Goal: Complete application form

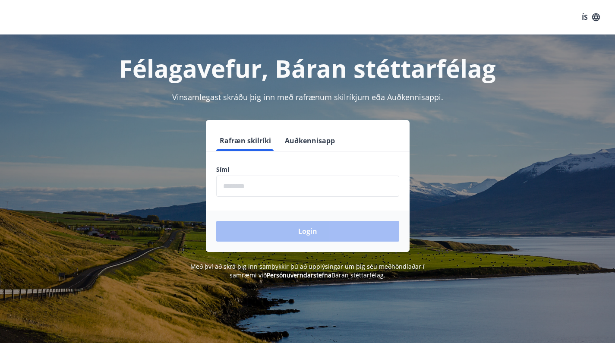
click at [249, 183] on input "phone" at bounding box center [307, 186] width 183 height 21
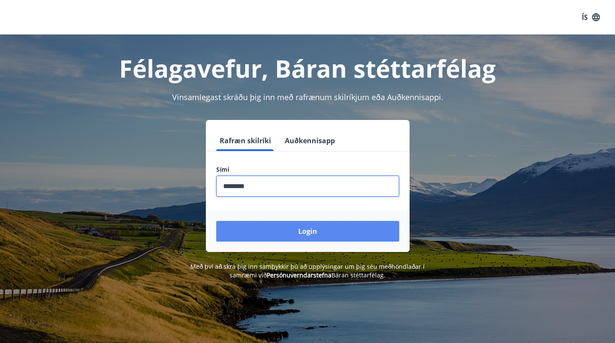
type input "********"
click at [269, 232] on button "Login" at bounding box center [307, 231] width 183 height 21
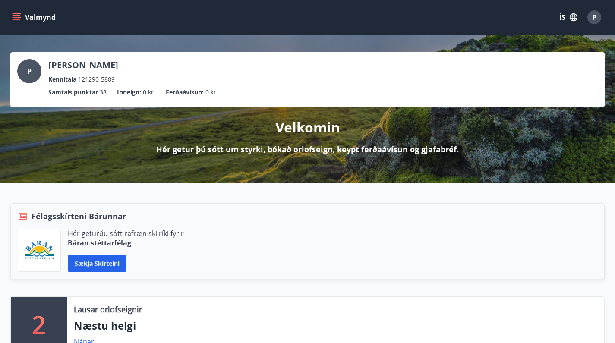
click at [20, 22] on button "Valmynd" at bounding box center [34, 17] width 49 height 16
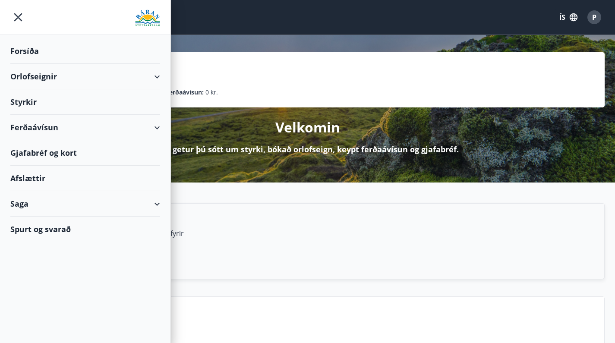
click at [35, 75] on div "Orlofseignir" at bounding box center [85, 76] width 150 height 25
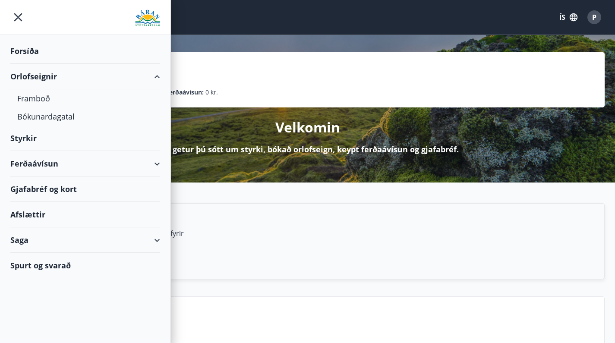
click at [35, 75] on div "Orlofseignir" at bounding box center [85, 76] width 150 height 25
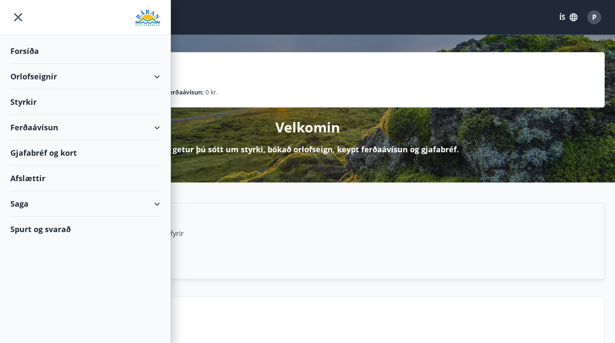
click at [35, 75] on div "Orlofseignir" at bounding box center [85, 76] width 150 height 25
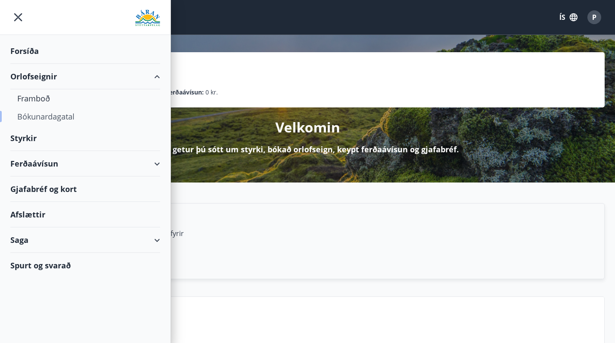
click at [40, 119] on div "Bókunardagatal" at bounding box center [85, 116] width 136 height 18
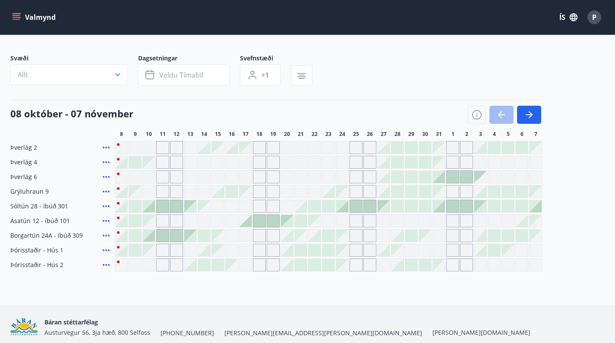
scroll to position [60, 0]
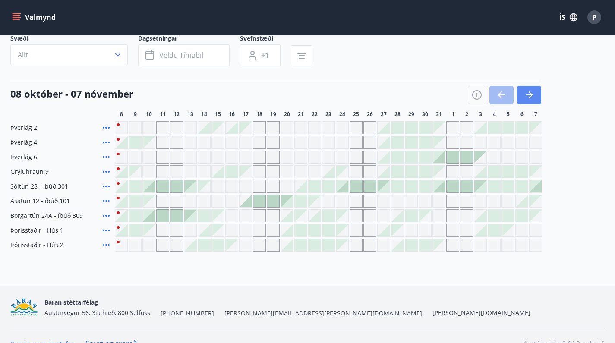
click at [529, 95] on icon "button" at bounding box center [529, 95] width 7 height 1
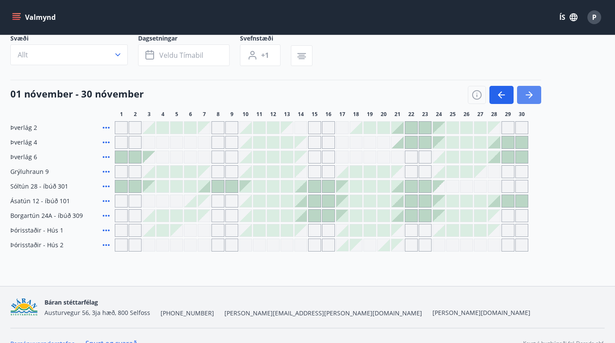
click at [529, 95] on icon "button" at bounding box center [529, 95] width 7 height 1
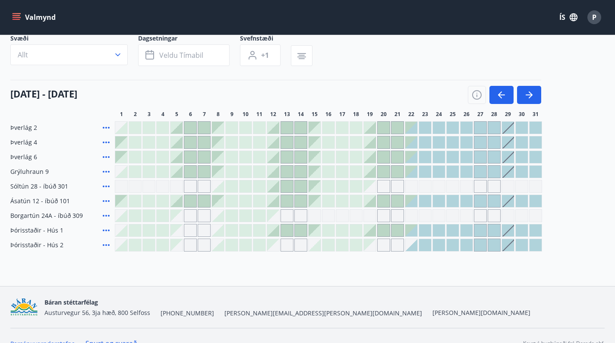
click at [416, 247] on div at bounding box center [411, 245] width 12 height 12
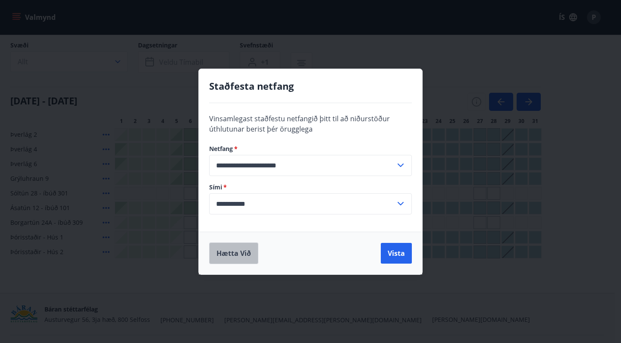
click at [218, 254] on button "Hætta við" at bounding box center [233, 254] width 49 height 22
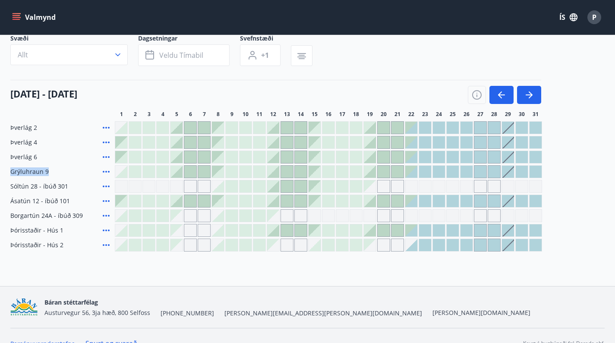
drag, startPoint x: 11, startPoint y: 171, endPoint x: 50, endPoint y: 172, distance: 38.8
click at [50, 172] on div "Grýluhraun 9" at bounding box center [60, 171] width 101 height 13
click at [65, 138] on div "Þverlág 4" at bounding box center [60, 142] width 101 height 13
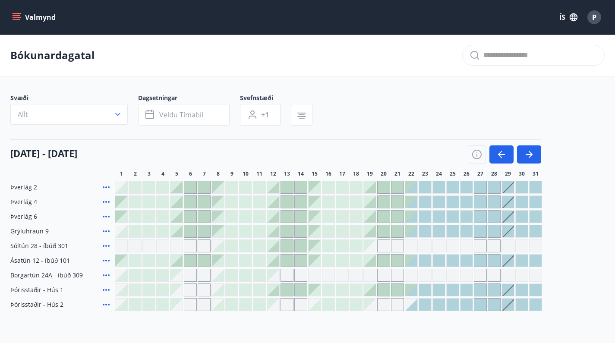
scroll to position [0, 0]
click at [12, 17] on icon "menu" at bounding box center [16, 17] width 9 height 9
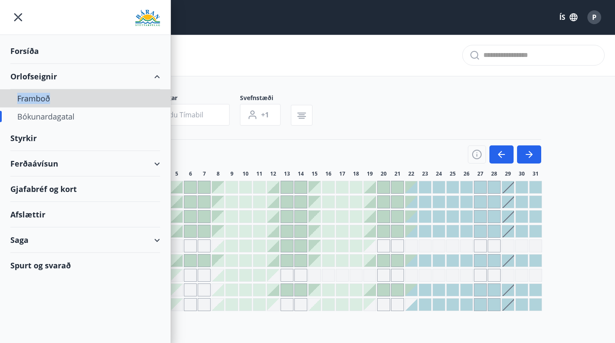
copy div "Framboð"
click at [218, 79] on main "Bókunardagatal Svæði Allt Dagsetningar Veldu tímabil Svefnstæði +1 01 desember …" at bounding box center [307, 173] width 615 height 277
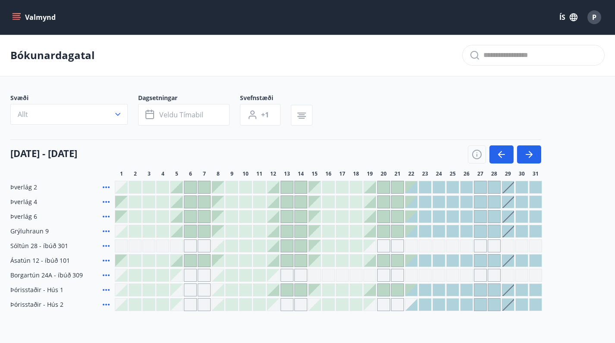
click at [23, 28] on div "Valmynd ÍS P" at bounding box center [307, 17] width 615 height 35
click at [19, 15] on icon "menu" at bounding box center [16, 17] width 9 height 9
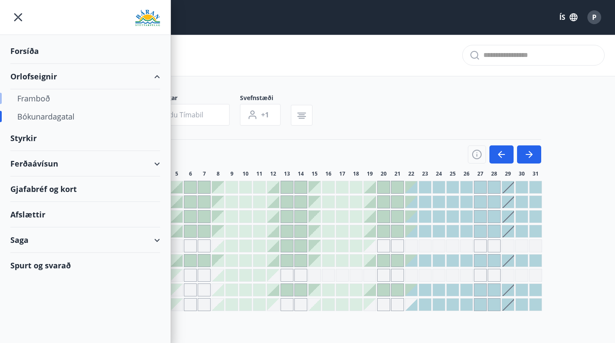
click at [32, 100] on div "Framboð" at bounding box center [85, 98] width 136 height 18
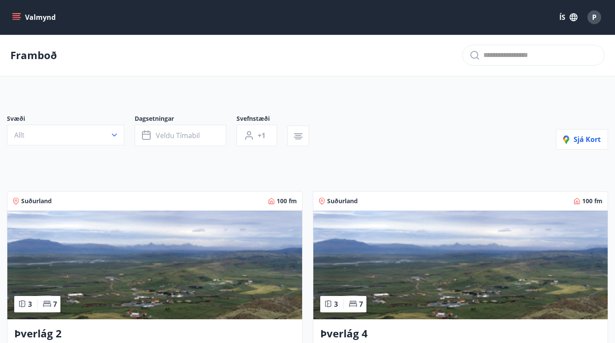
click at [19, 19] on icon "menu" at bounding box center [17, 19] width 8 height 1
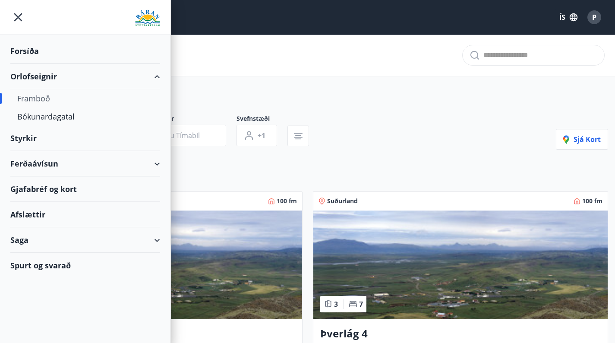
click at [38, 100] on div "Framboð" at bounding box center [85, 98] width 136 height 18
click at [28, 122] on div "Bókunardagatal" at bounding box center [85, 116] width 136 height 18
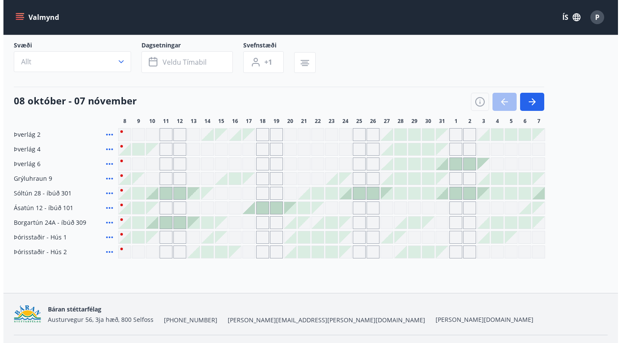
scroll to position [56, 0]
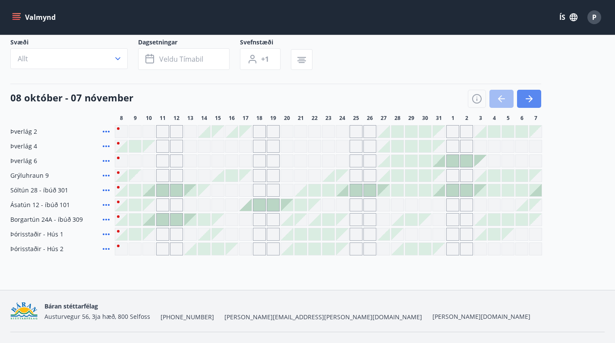
click at [532, 97] on icon "button" at bounding box center [529, 99] width 10 height 10
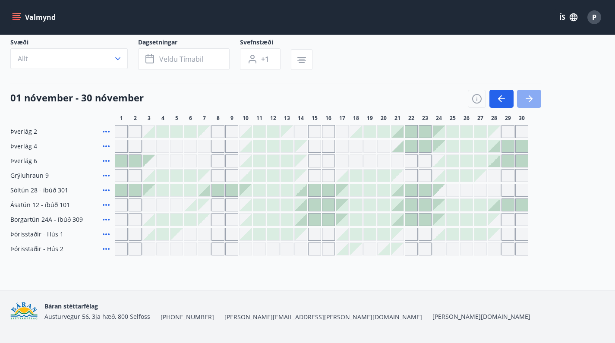
click at [525, 103] on icon "button" at bounding box center [529, 99] width 10 height 10
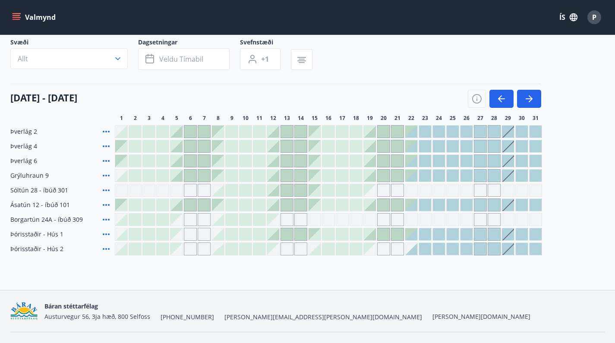
click at [509, 176] on div at bounding box center [508, 176] width 12 height 12
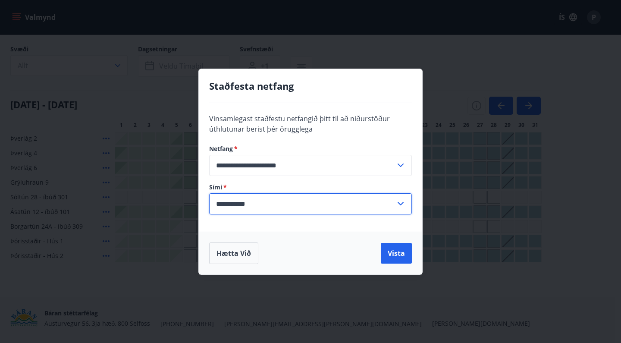
click at [315, 236] on div "Hætta við Vista" at bounding box center [311, 253] width 224 height 43
click at [230, 204] on input "**********" at bounding box center [302, 203] width 186 height 21
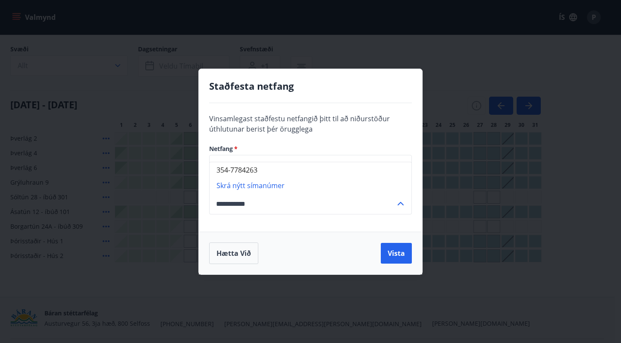
type input "**********"
click at [300, 241] on div "Hætta við Vista" at bounding box center [311, 253] width 224 height 43
click at [394, 254] on button "Vista" at bounding box center [396, 253] width 31 height 21
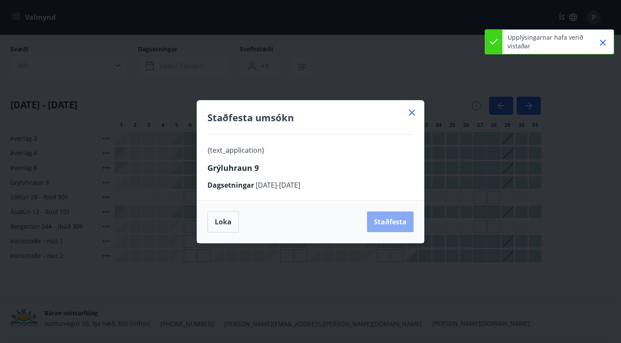
click at [383, 225] on button "Staðfesta" at bounding box center [390, 221] width 47 height 21
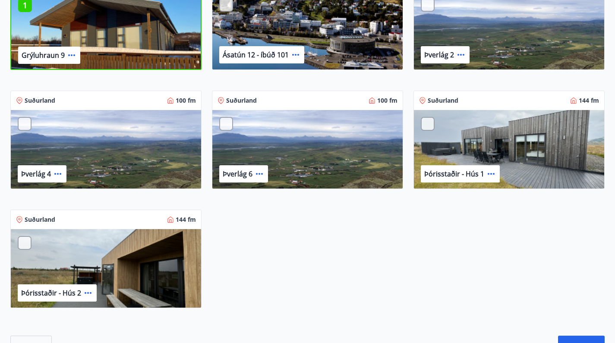
scroll to position [631, 0]
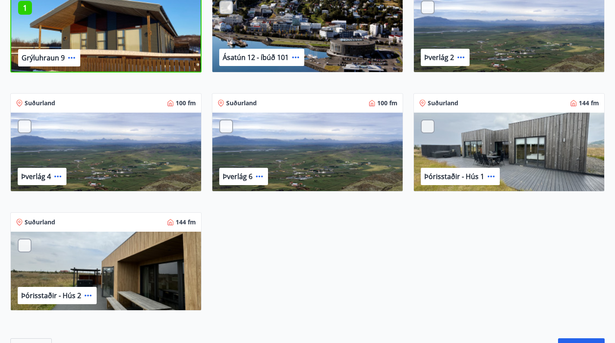
click at [428, 127] on div at bounding box center [428, 127] width 14 height 14
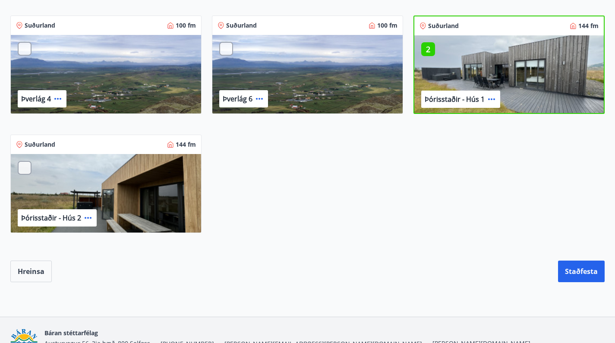
scroll to position [712, 0]
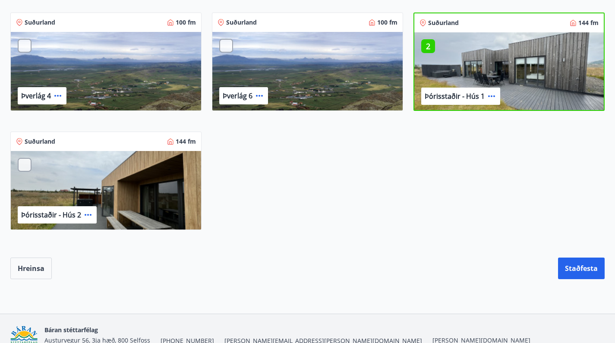
click at [25, 165] on div at bounding box center [25, 165] width 14 height 14
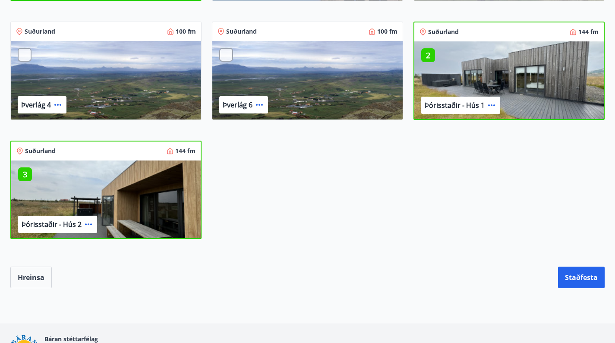
scroll to position [718, 0]
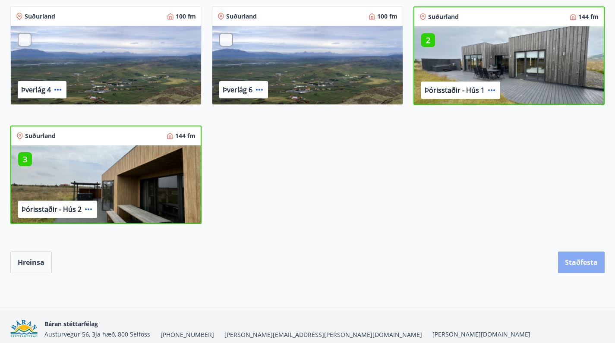
click at [577, 266] on button "Staðfesta" at bounding box center [581, 263] width 47 height 22
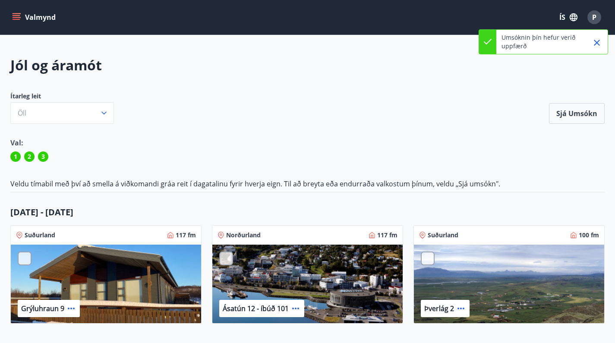
scroll to position [0, 0]
click at [18, 20] on icon "menu" at bounding box center [16, 17] width 9 height 9
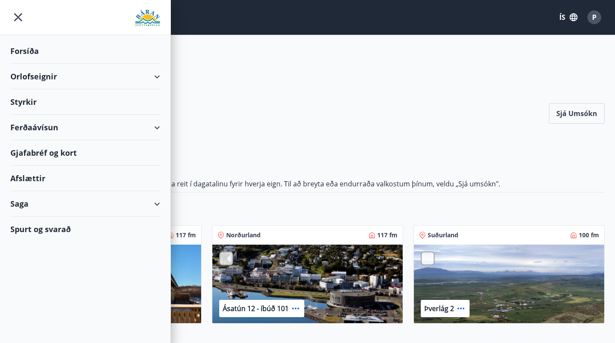
click at [23, 50] on div "Forsíða" at bounding box center [85, 50] width 150 height 25
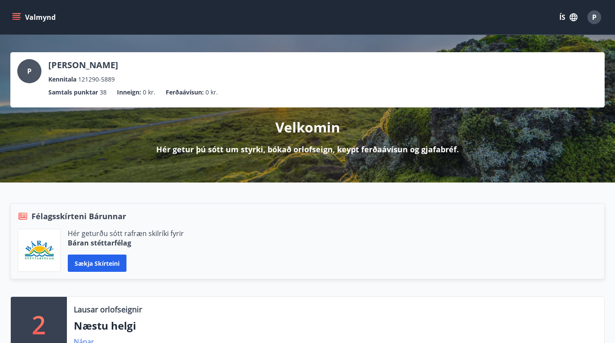
click at [34, 16] on button "Valmynd" at bounding box center [34, 17] width 49 height 16
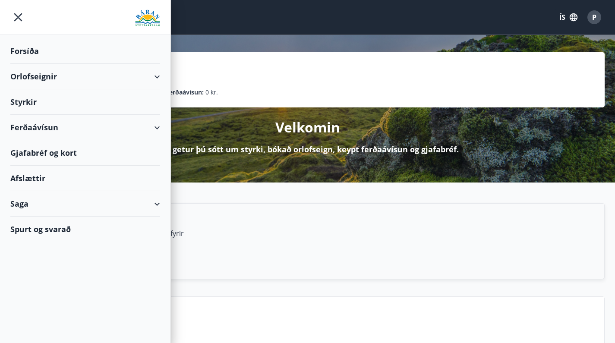
click at [44, 78] on div "Orlofseignir" at bounding box center [85, 76] width 150 height 25
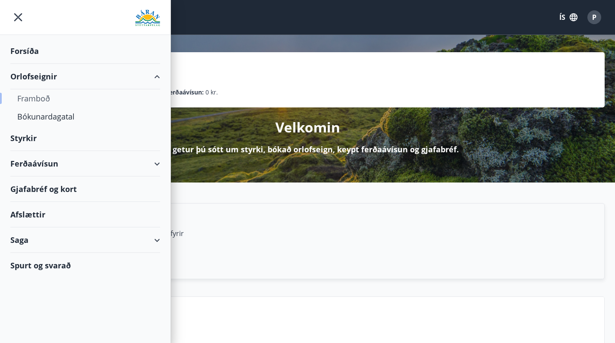
click at [37, 100] on div "Framboð" at bounding box center [85, 98] width 136 height 18
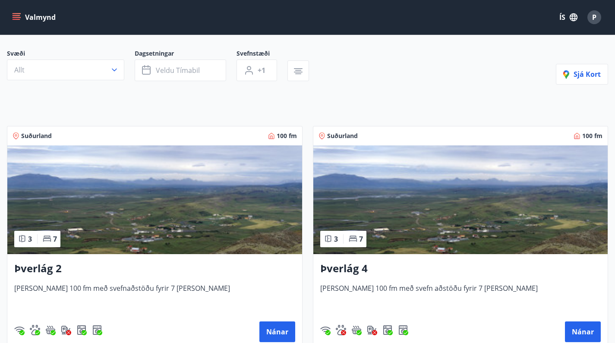
scroll to position [47, 0]
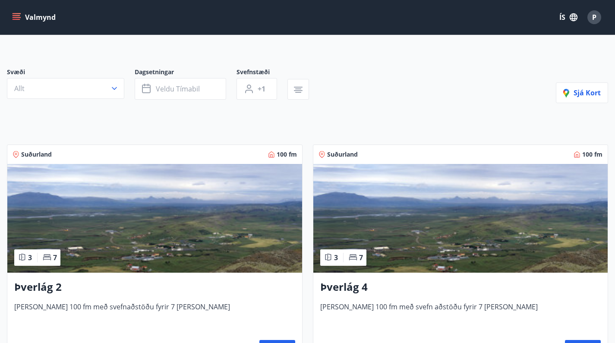
click at [35, 21] on button "Valmynd" at bounding box center [34, 17] width 49 height 16
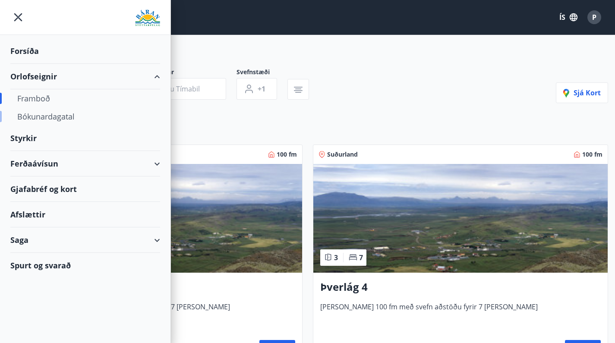
click at [39, 120] on div "Bókunardagatal" at bounding box center [85, 116] width 136 height 18
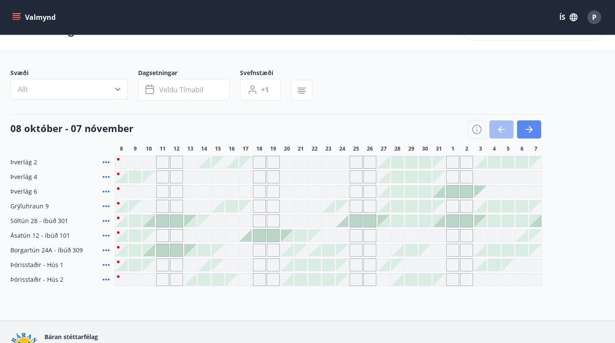
click at [536, 130] on button "button" at bounding box center [529, 129] width 24 height 18
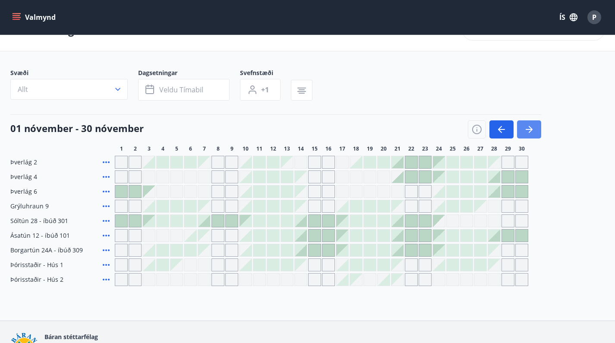
click at [536, 130] on button "button" at bounding box center [529, 129] width 24 height 18
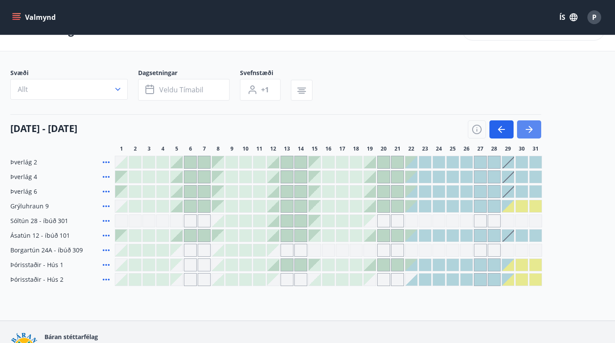
click at [536, 130] on button "button" at bounding box center [529, 129] width 24 height 18
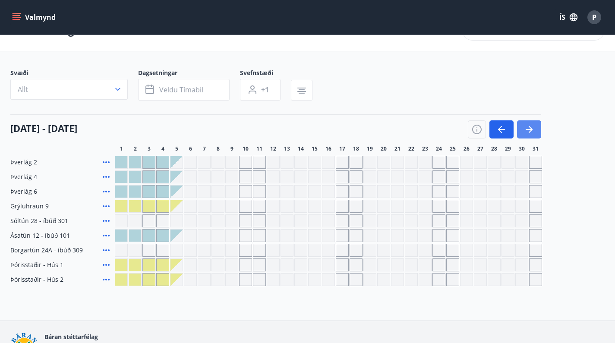
click at [536, 130] on button "button" at bounding box center [529, 129] width 24 height 18
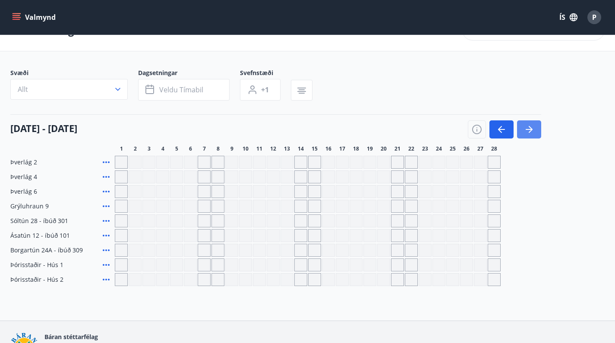
click at [536, 130] on button "button" at bounding box center [529, 129] width 24 height 18
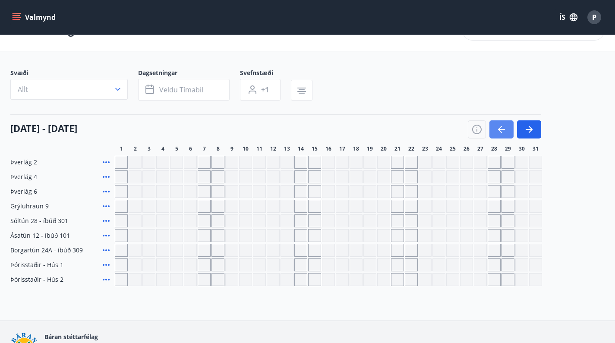
click at [504, 130] on icon "button" at bounding box center [501, 129] width 10 height 10
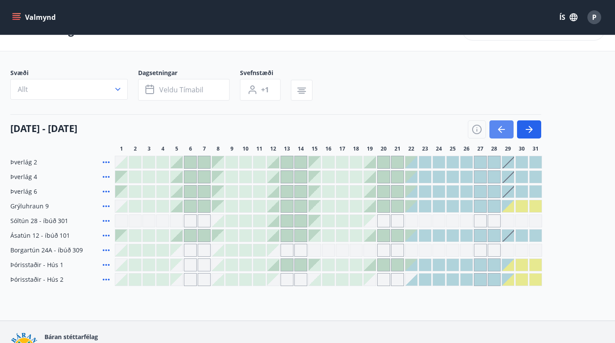
click at [504, 130] on icon "button" at bounding box center [501, 129] width 10 height 10
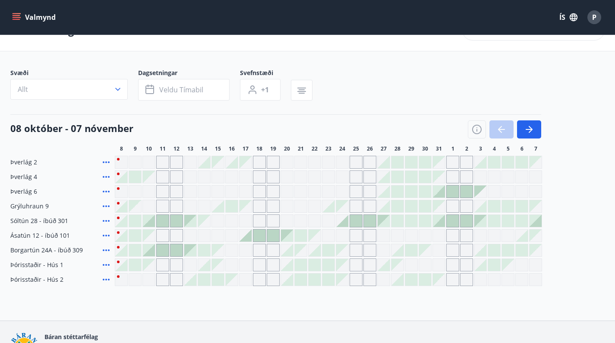
click at [504, 130] on div at bounding box center [504, 129] width 73 height 18
click at [19, 16] on icon "menu" at bounding box center [17, 15] width 8 height 1
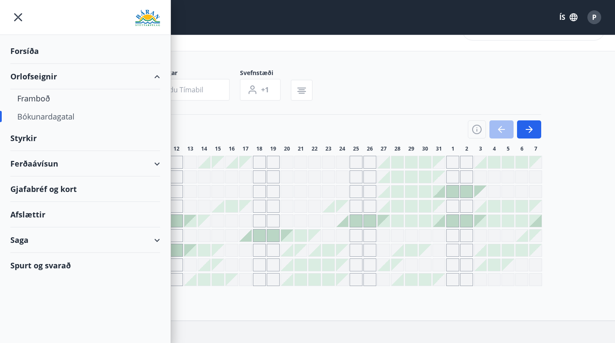
click at [31, 218] on div "Afslættir" at bounding box center [85, 214] width 150 height 25
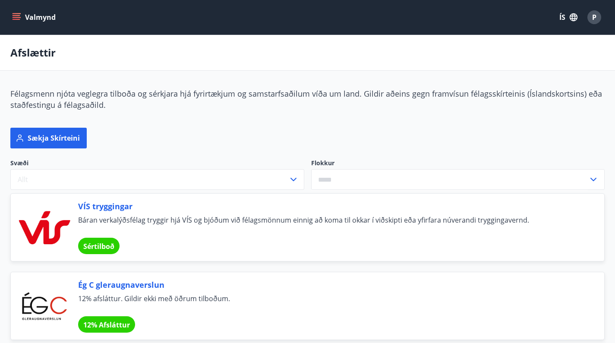
click at [14, 15] on icon "menu" at bounding box center [17, 15] width 8 height 1
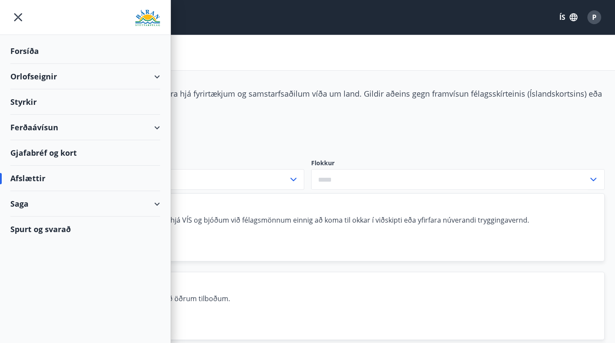
click at [157, 125] on div "Ferðaávísun" at bounding box center [85, 127] width 150 height 25
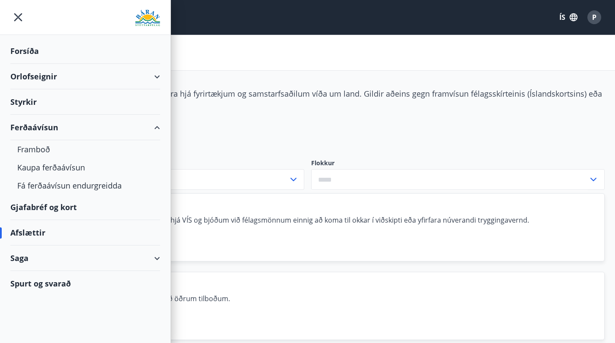
click at [157, 125] on div "Ferðaávísun" at bounding box center [85, 127] width 150 height 25
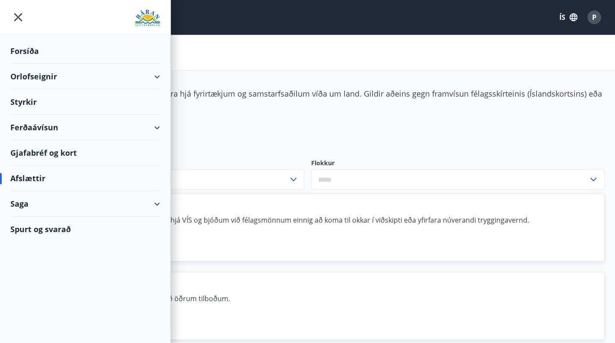
click at [47, 155] on div "Gjafabréf og kort" at bounding box center [85, 152] width 150 height 25
click at [156, 76] on div "Orlofseignir" at bounding box center [85, 76] width 150 height 25
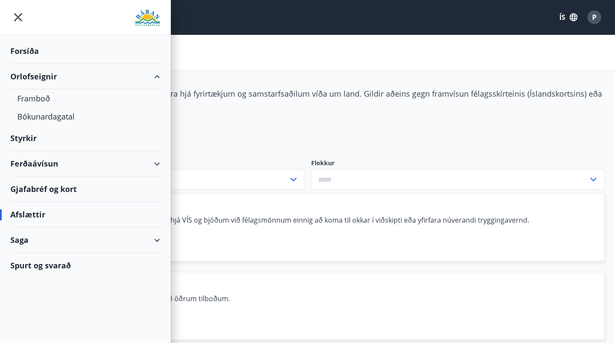
click at [156, 76] on div "Orlofseignir" at bounding box center [85, 76] width 150 height 25
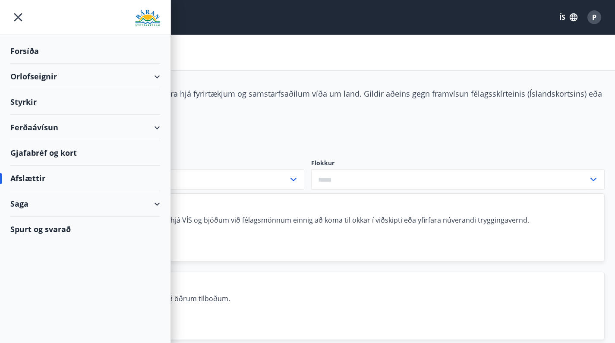
click at [21, 106] on div "Styrkir" at bounding box center [85, 101] width 150 height 25
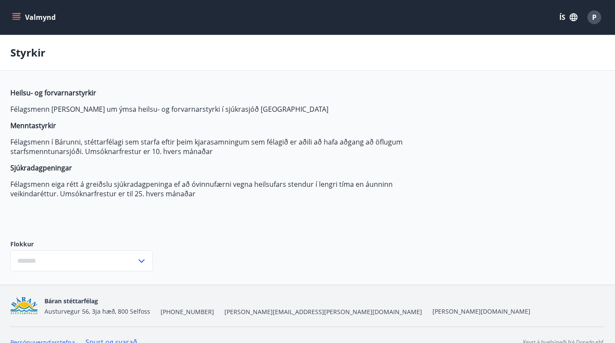
type input "***"
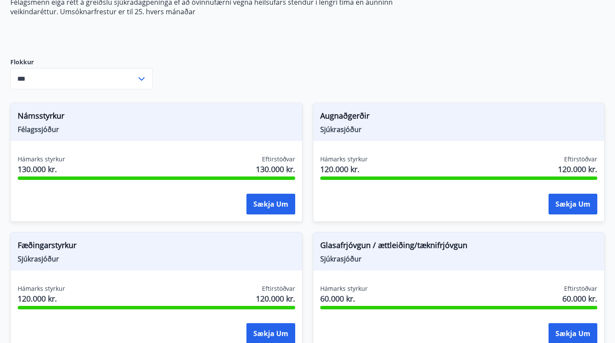
scroll to position [200, 0]
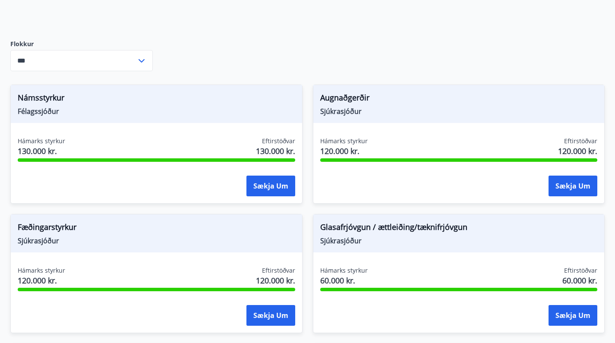
click at [324, 98] on span "Augnaðgerðir" at bounding box center [458, 99] width 277 height 15
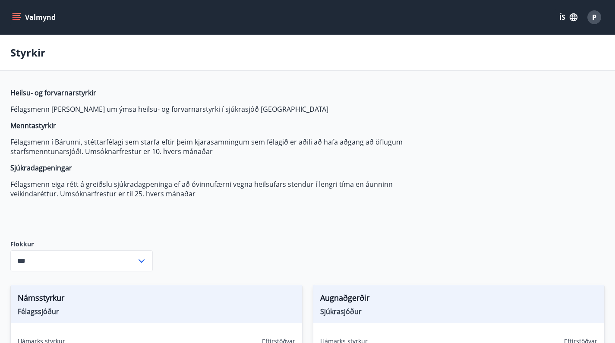
scroll to position [0, 0]
click at [596, 14] on span "P" at bounding box center [594, 17] width 4 height 9
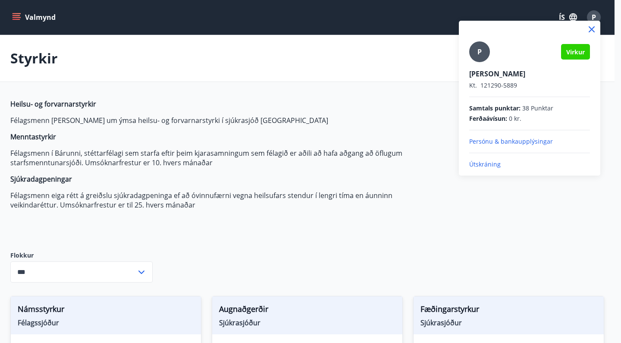
click at [28, 18] on div at bounding box center [310, 171] width 621 height 343
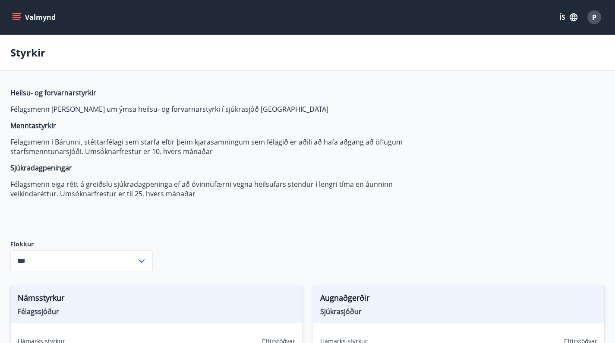
click at [8, 17] on div "Valmynd ÍS P" at bounding box center [307, 17] width 615 height 35
click at [12, 17] on button "Valmynd" at bounding box center [34, 17] width 49 height 16
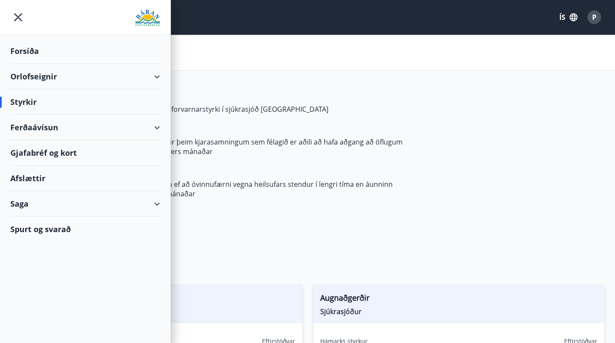
click at [12, 17] on icon "menu" at bounding box center [18, 17] width 16 height 16
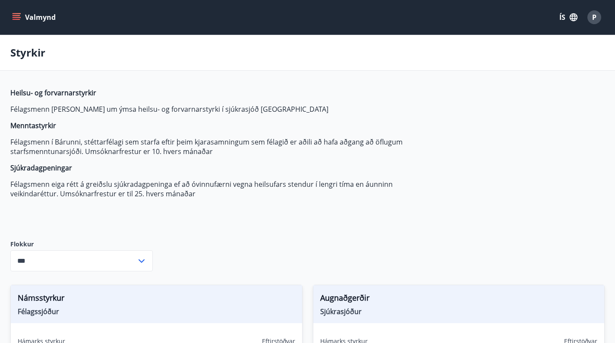
click at [12, 17] on button "Valmynd" at bounding box center [34, 17] width 49 height 16
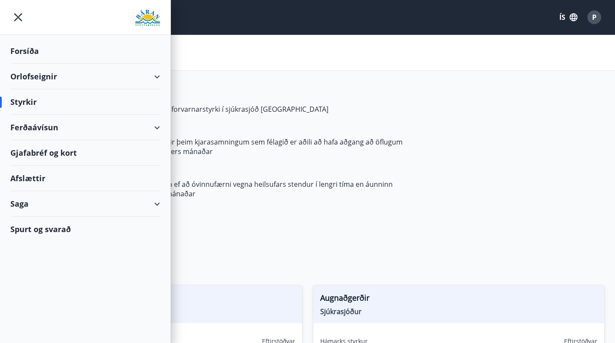
click at [37, 204] on div "Saga" at bounding box center [85, 203] width 150 height 25
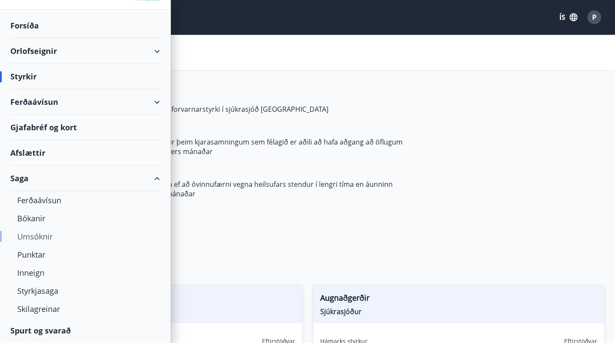
scroll to position [25, 0]
click at [35, 255] on div "Punktar" at bounding box center [85, 255] width 136 height 18
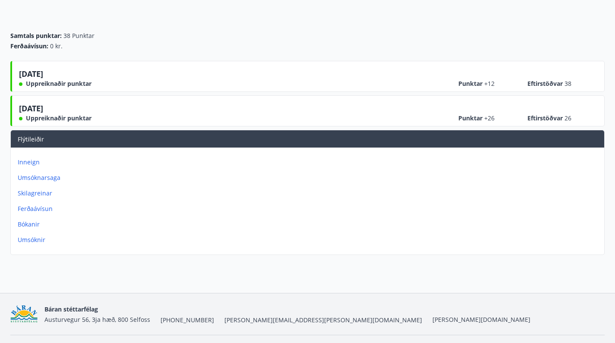
scroll to position [76, 0]
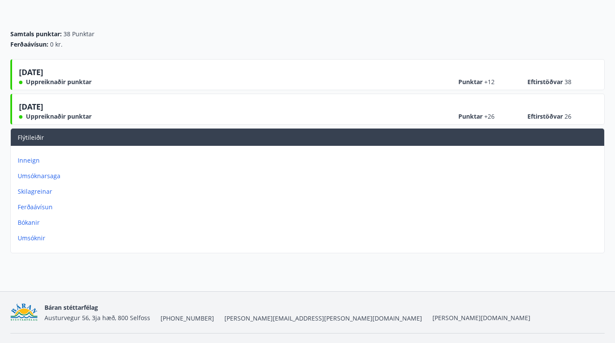
click at [42, 176] on p "Umsóknarsaga" at bounding box center [309, 176] width 583 height 9
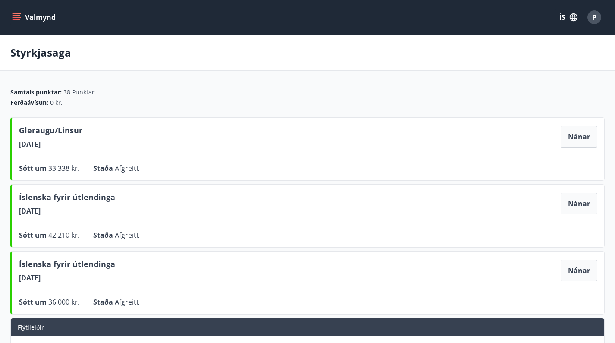
click at [18, 16] on icon "menu" at bounding box center [16, 17] width 9 height 9
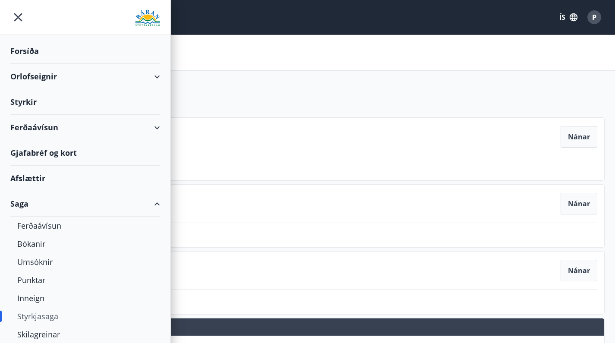
click at [32, 101] on div "Styrkir" at bounding box center [85, 101] width 150 height 25
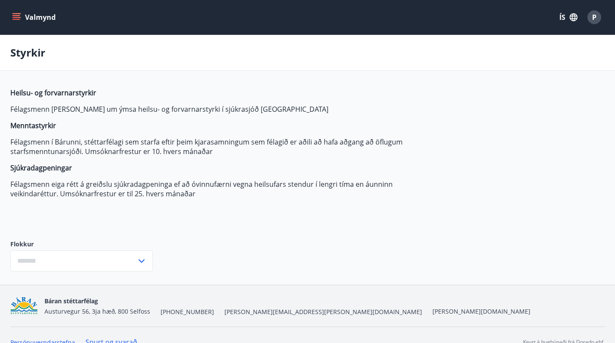
type input "***"
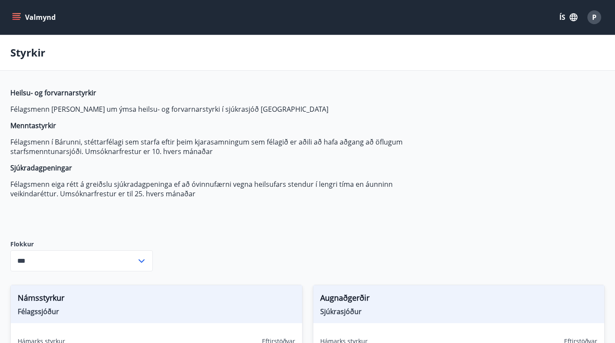
click at [594, 21] on span "P" at bounding box center [594, 17] width 4 height 9
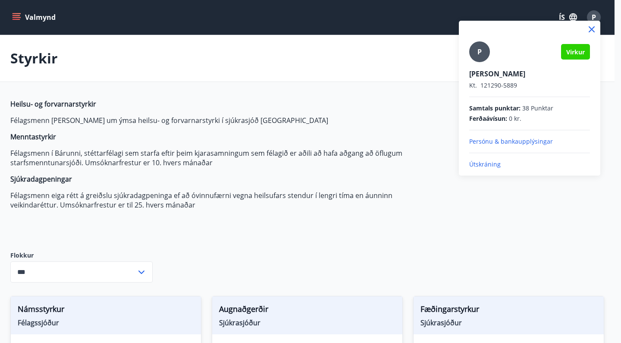
click at [485, 167] on p "Útskráning" at bounding box center [529, 164] width 121 height 9
